Goal: Use online tool/utility: Utilize a website feature to perform a specific function

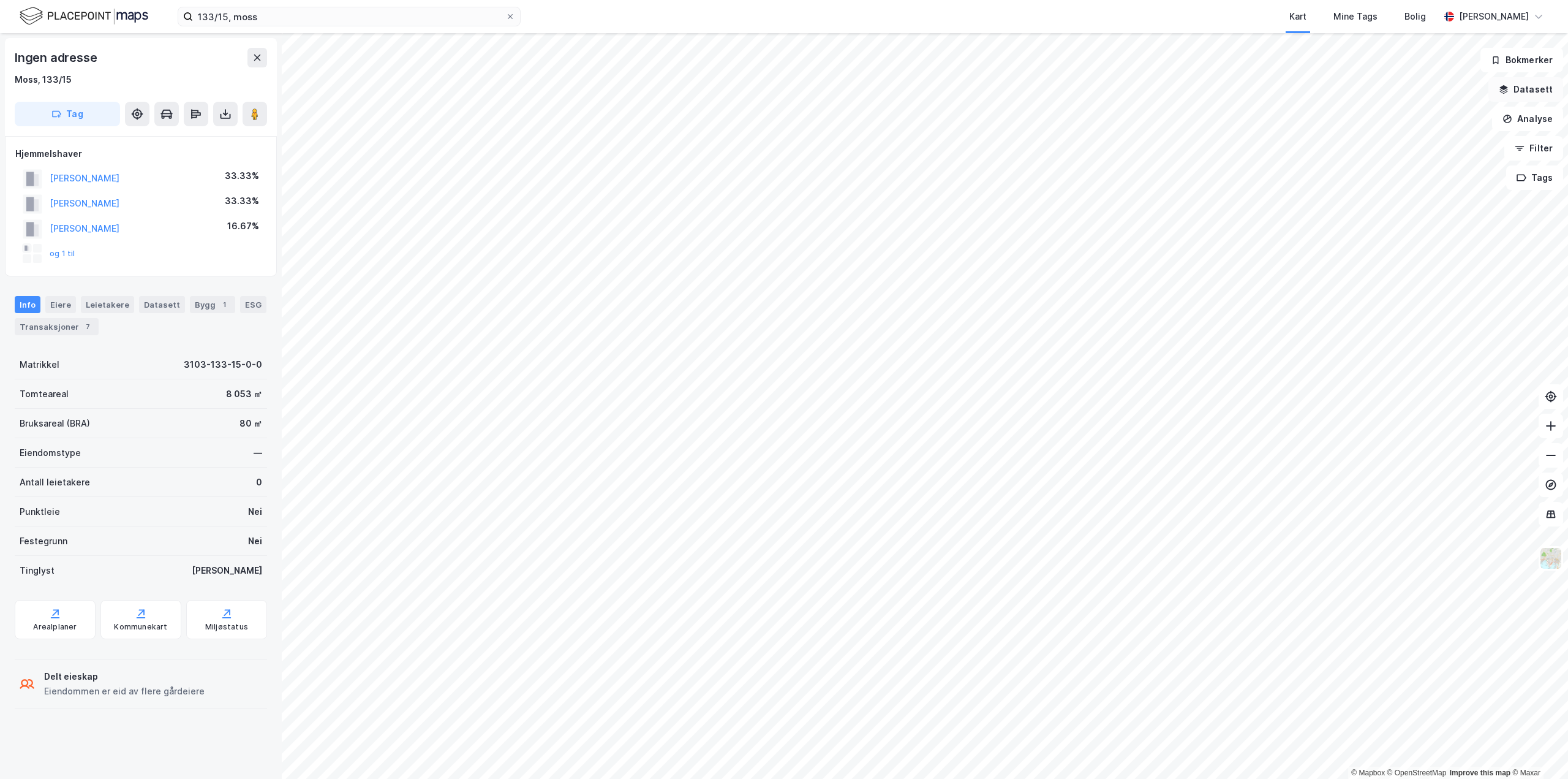
click at [1534, 89] on button "Datasett" at bounding box center [1525, 89] width 75 height 25
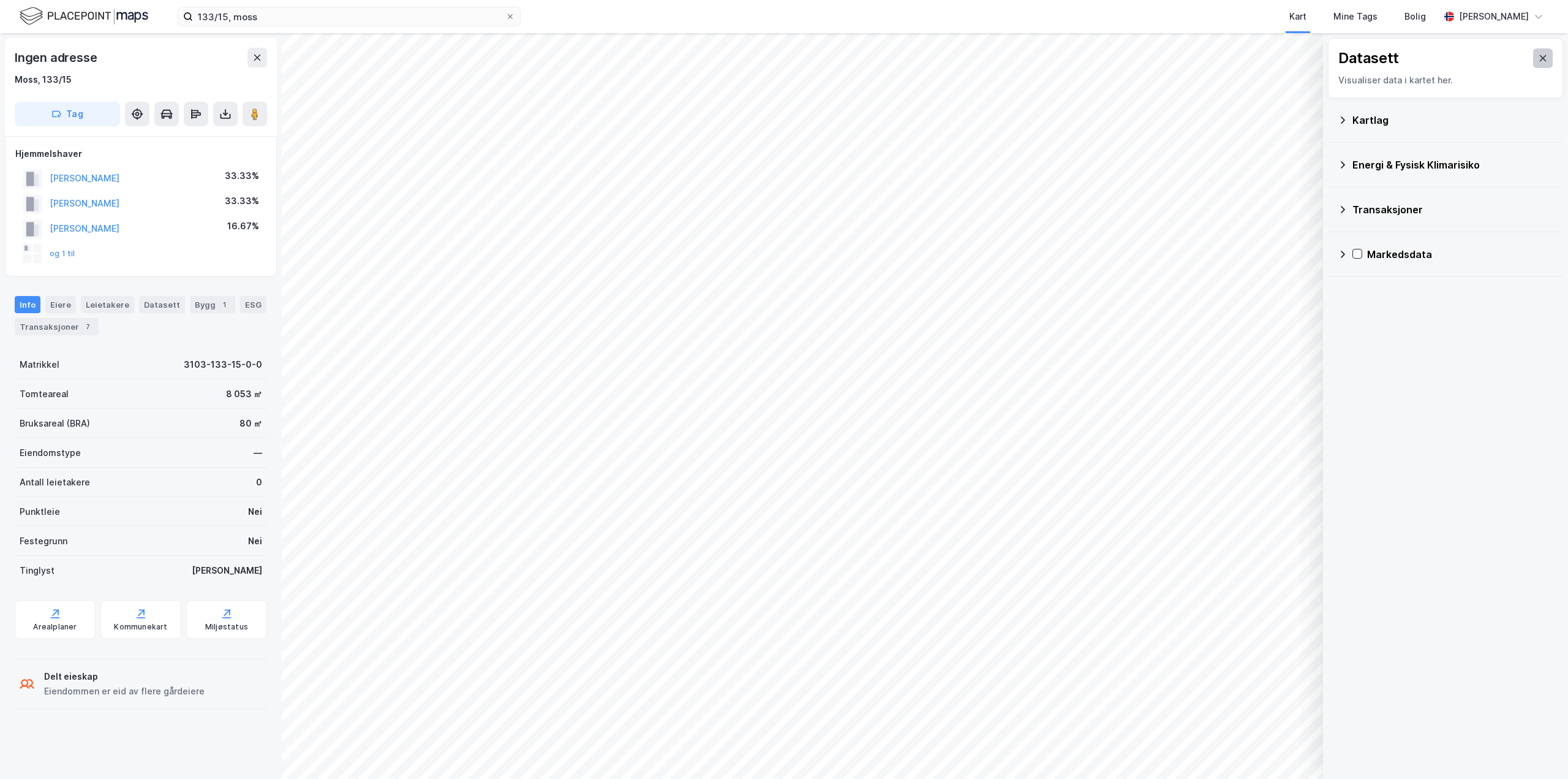
click at [1540, 61] on icon at bounding box center [1543, 58] width 7 height 6
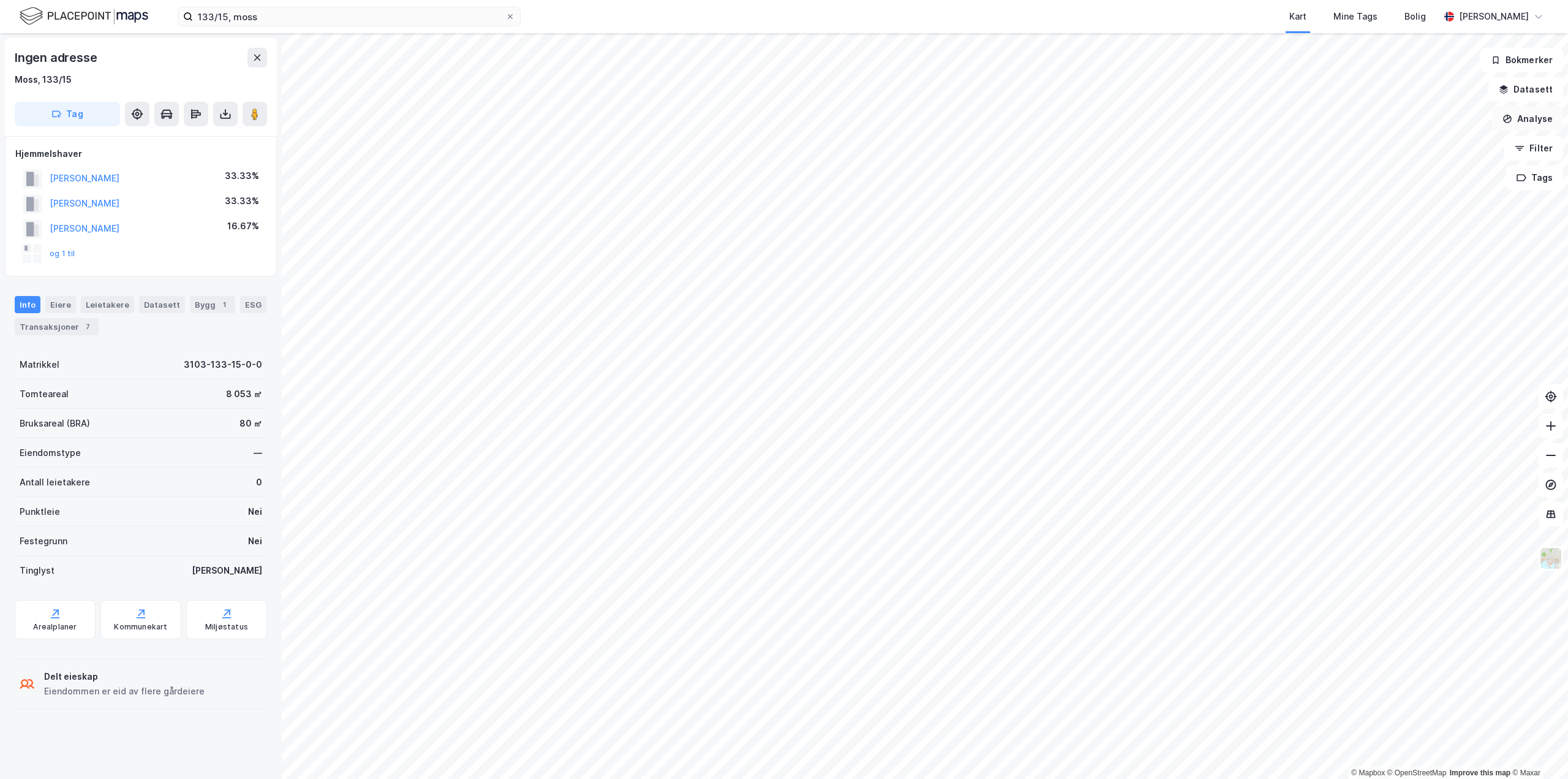
click at [1535, 122] on button "Analyse" at bounding box center [1527, 119] width 71 height 25
click at [1416, 120] on div "Mål avstand" at bounding box center [1420, 119] width 106 height 10
click at [1019, 749] on icon "button" at bounding box center [1020, 752] width 10 height 10
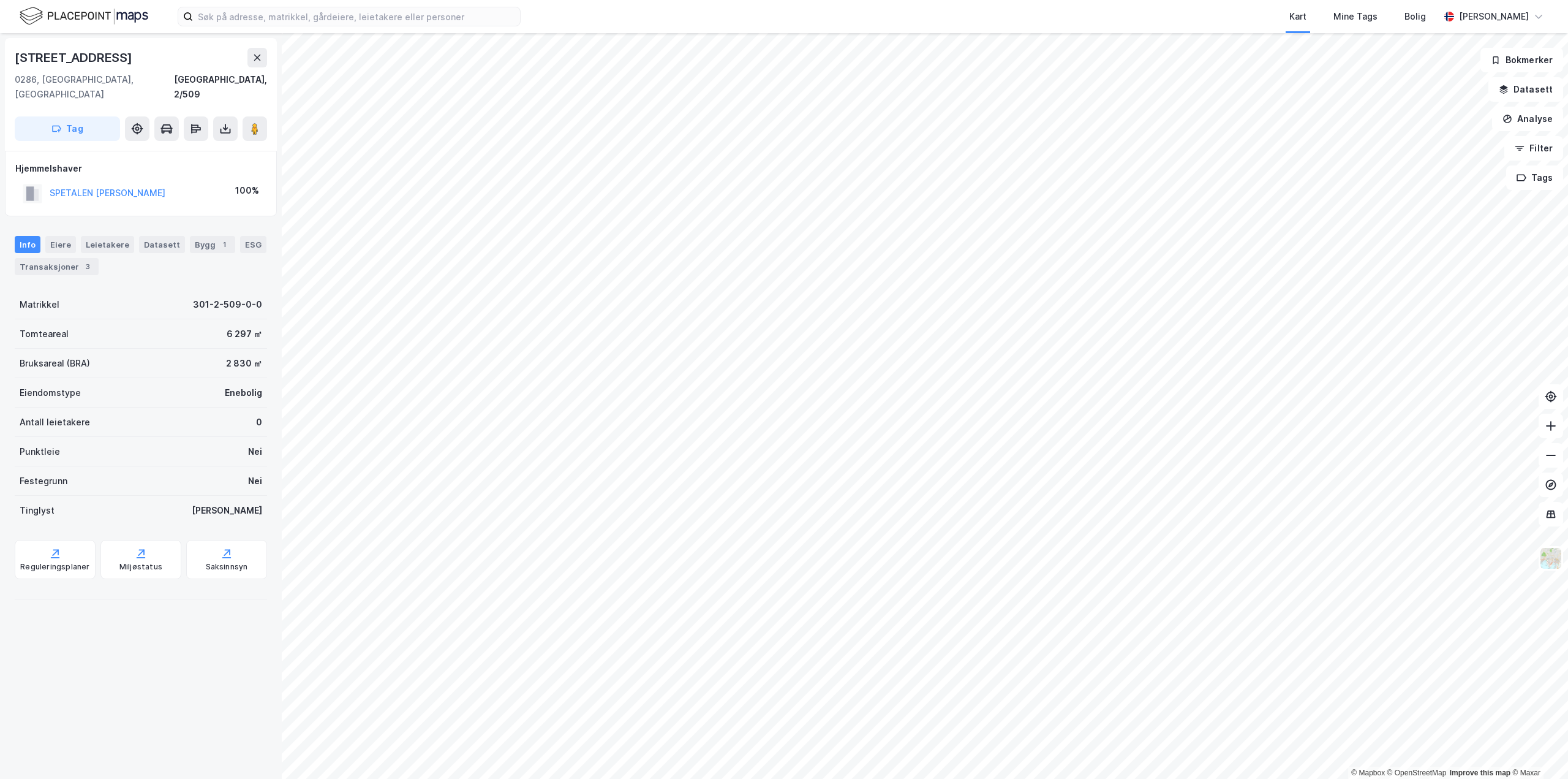
drag, startPoint x: 148, startPoint y: 61, endPoint x: 0, endPoint y: 62, distance: 148.0
click at [0, 62] on div "Bygdøynesveien 25 0286, Oslo, Oslo Oslo, 2/509 Tag Hjemmelshaver SPETALEN ØYSTE…" at bounding box center [141, 406] width 282 height 746
copy div "Bygdøynesveien 25"
